Goal: Check status: Check status

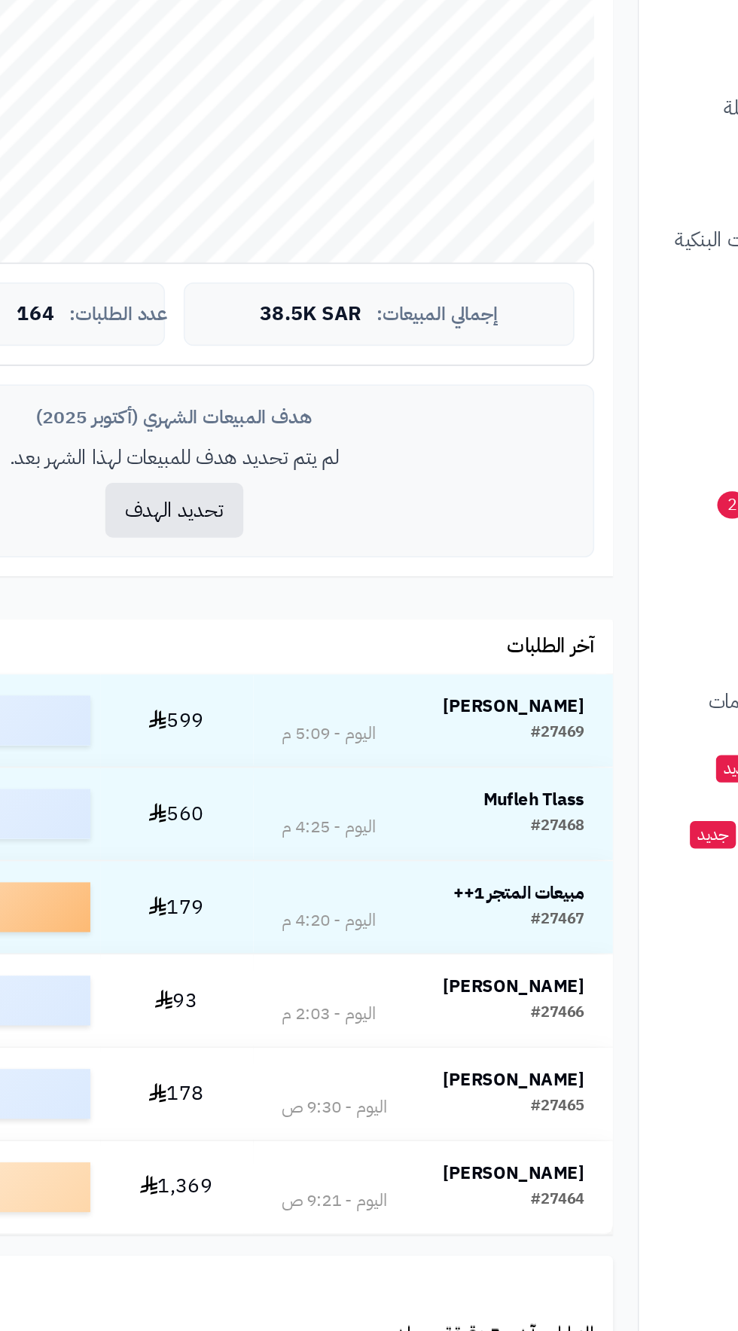
scroll to position [416, 0]
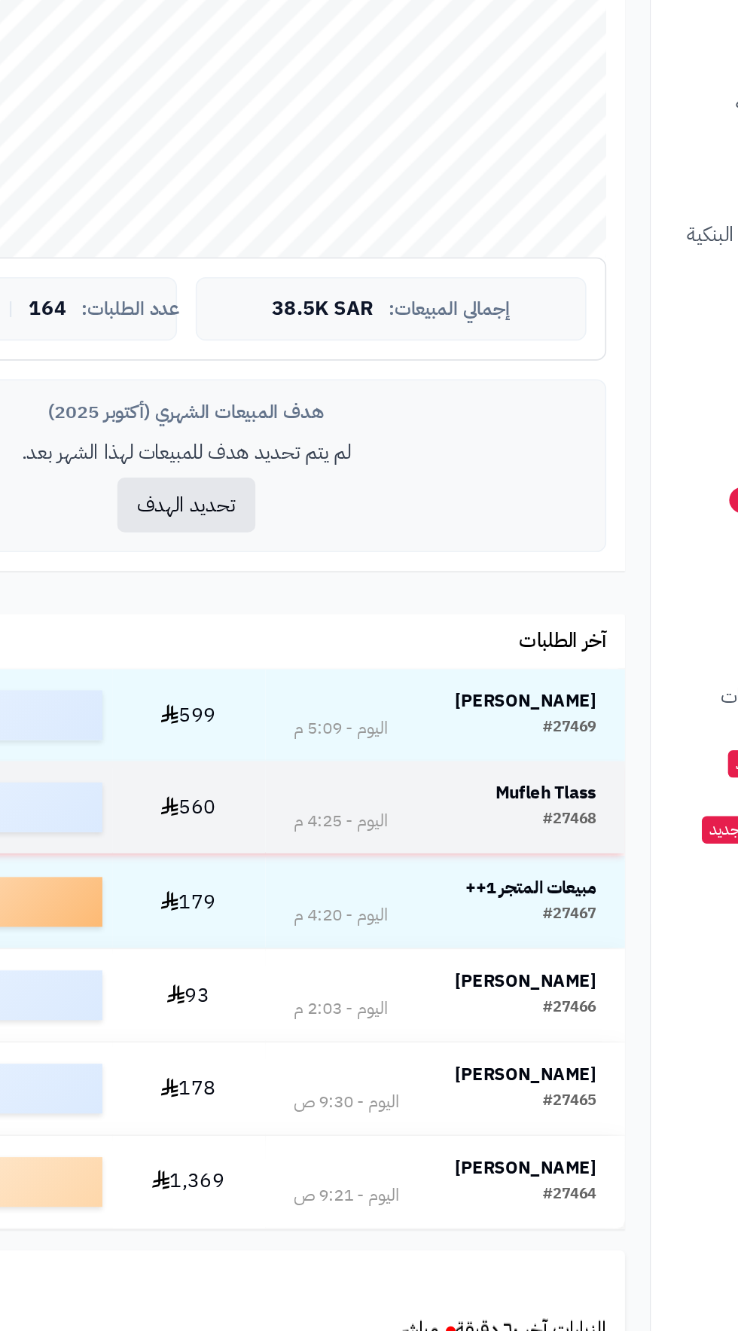
click at [498, 630] on strong "Mufleh Tlass" at bounding box center [498, 631] width 61 height 16
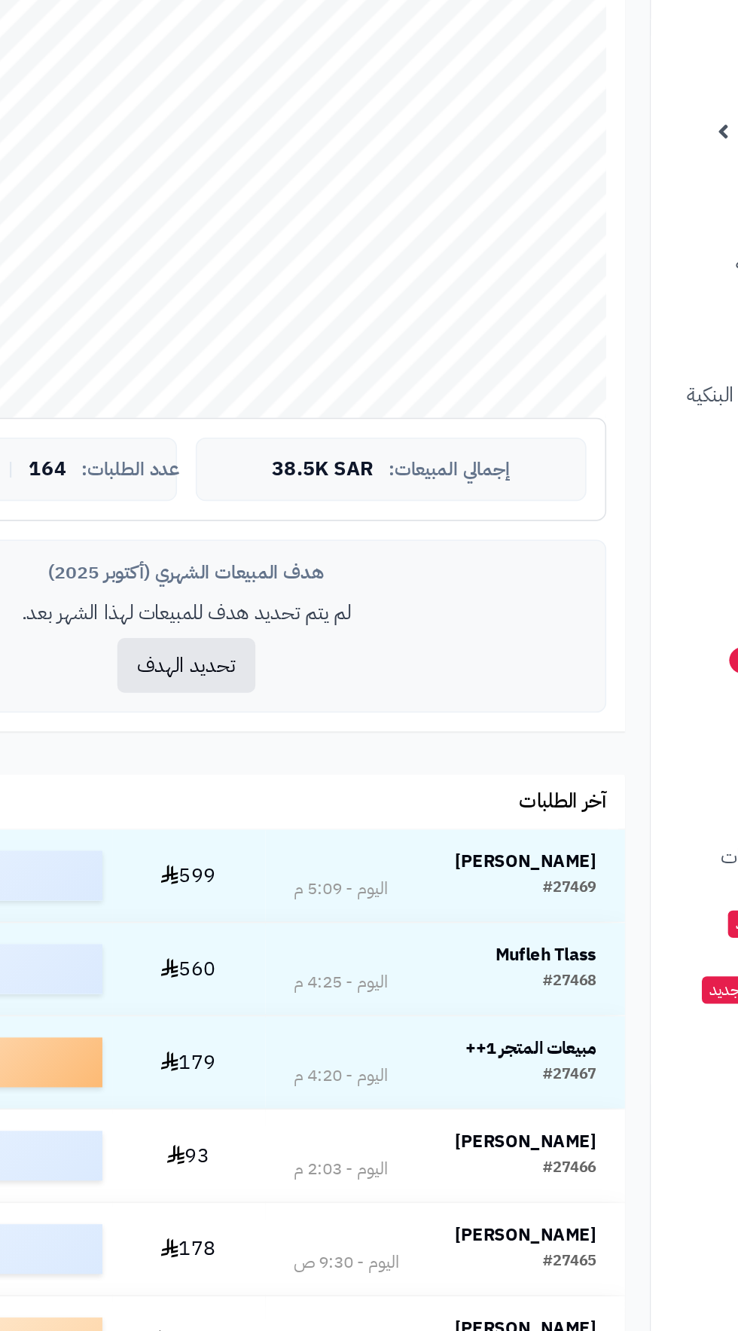
scroll to position [416, 0]
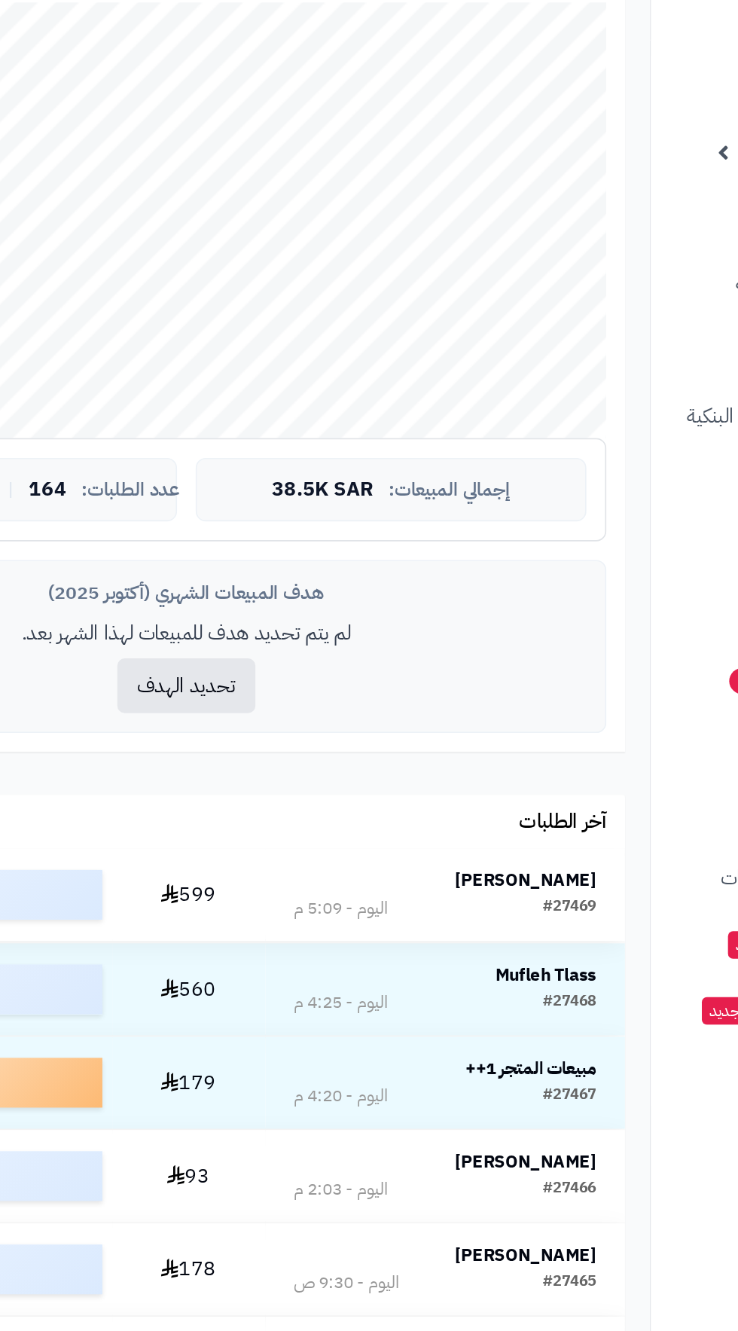
click at [508, 568] on strong "[PERSON_NAME]" at bounding box center [486, 575] width 86 height 16
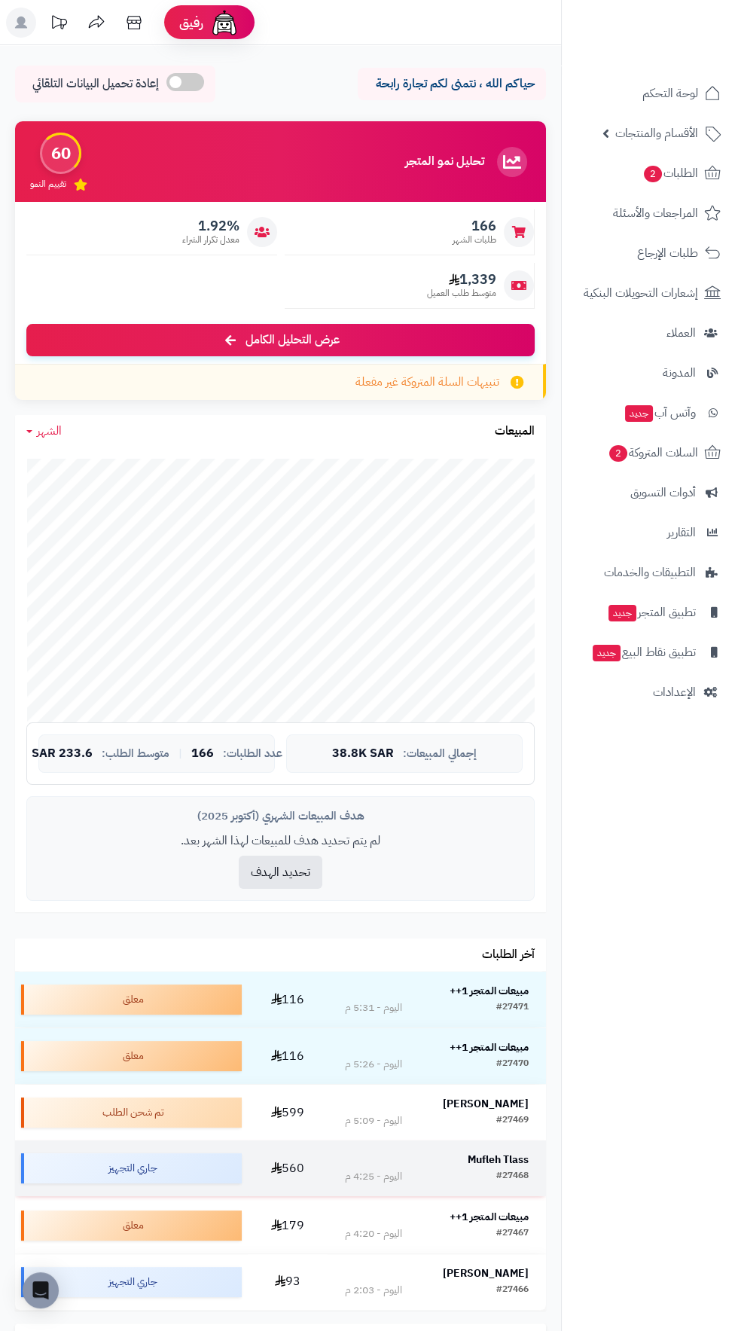
click at [488, 1170] on div "#27468 اليوم - 4:25 م" at bounding box center [437, 1176] width 184 height 15
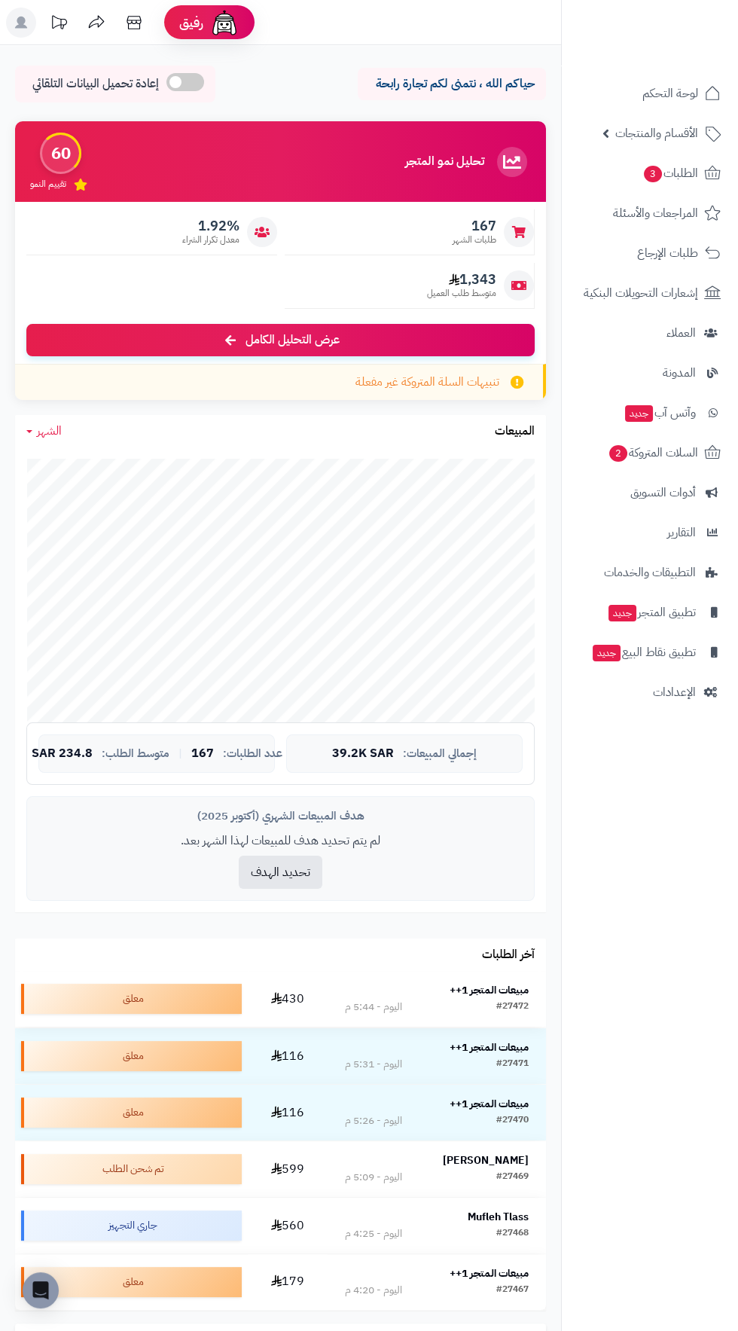
click at [493, 991] on strong "مبيعات المتجر 1++" at bounding box center [489, 990] width 79 height 16
